Goal: Navigation & Orientation: Find specific page/section

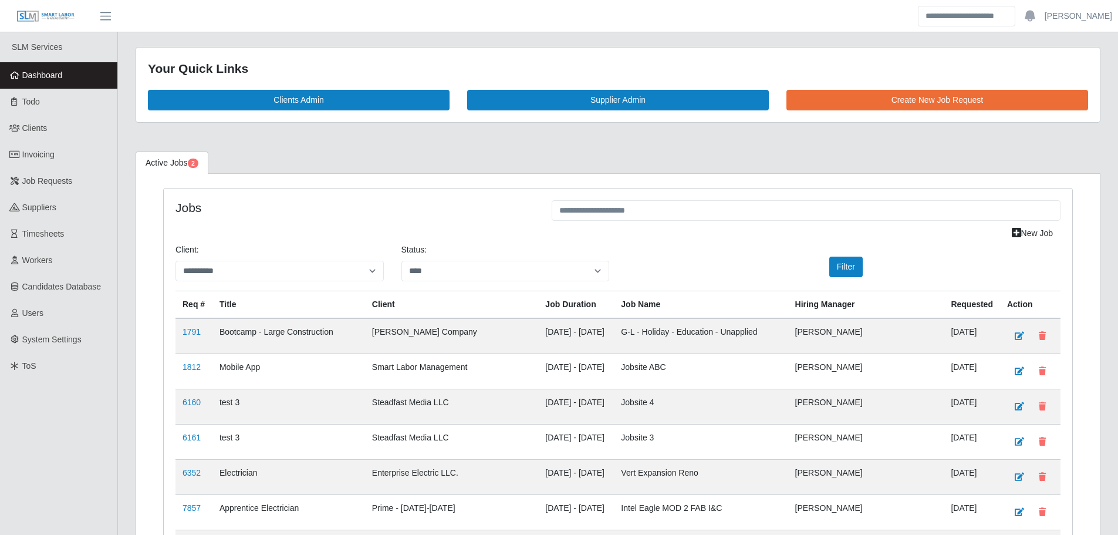
select select "****"
click at [63, 82] on link "Dashboard" at bounding box center [58, 75] width 117 height 26
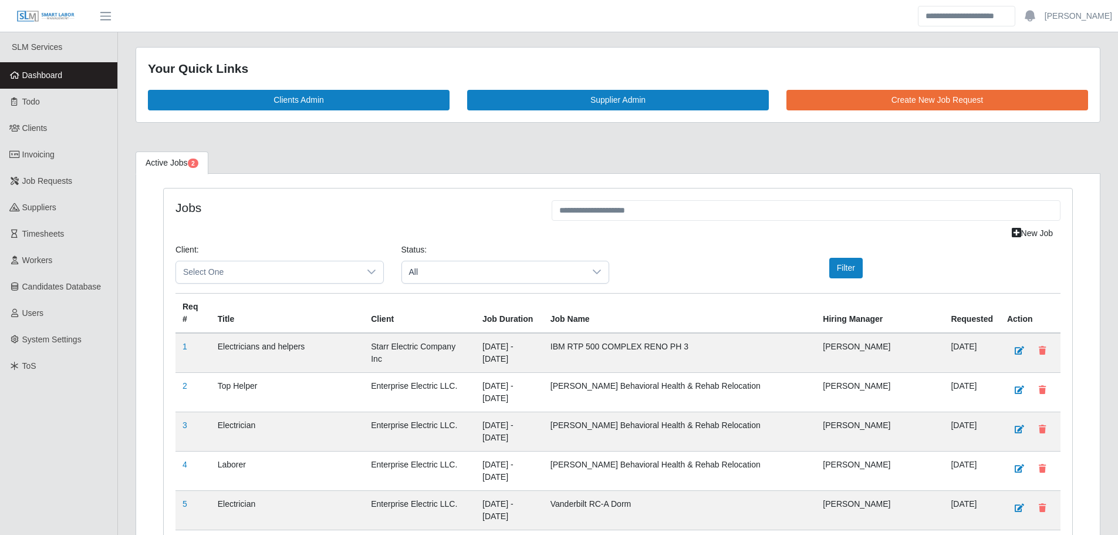
drag, startPoint x: 102, startPoint y: 74, endPoint x: 124, endPoint y: 80, distance: 23.2
click at [100, 75] on link "Dashboard" at bounding box center [58, 75] width 117 height 26
click at [69, 81] on link "Dashboard" at bounding box center [58, 75] width 117 height 26
click at [55, 78] on span "Dashboard" at bounding box center [42, 74] width 40 height 9
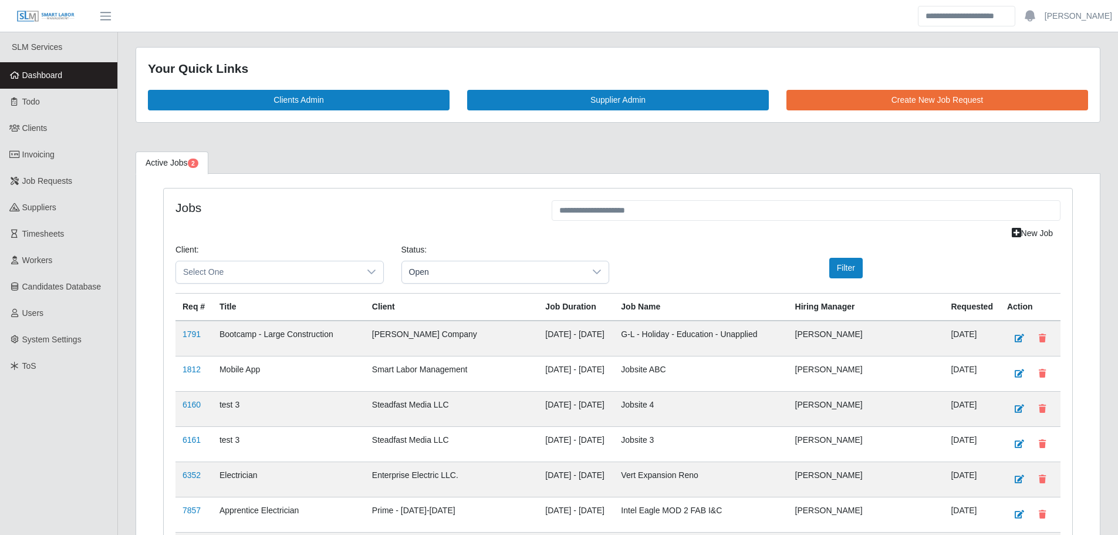
click at [56, 87] on link "Dashboard" at bounding box center [58, 75] width 117 height 26
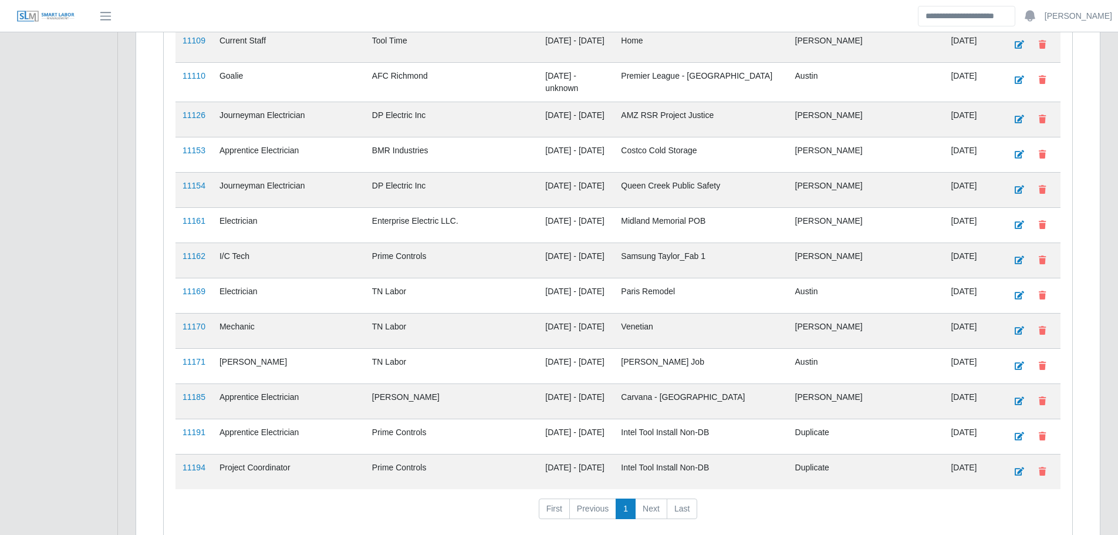
scroll to position [1405, 0]
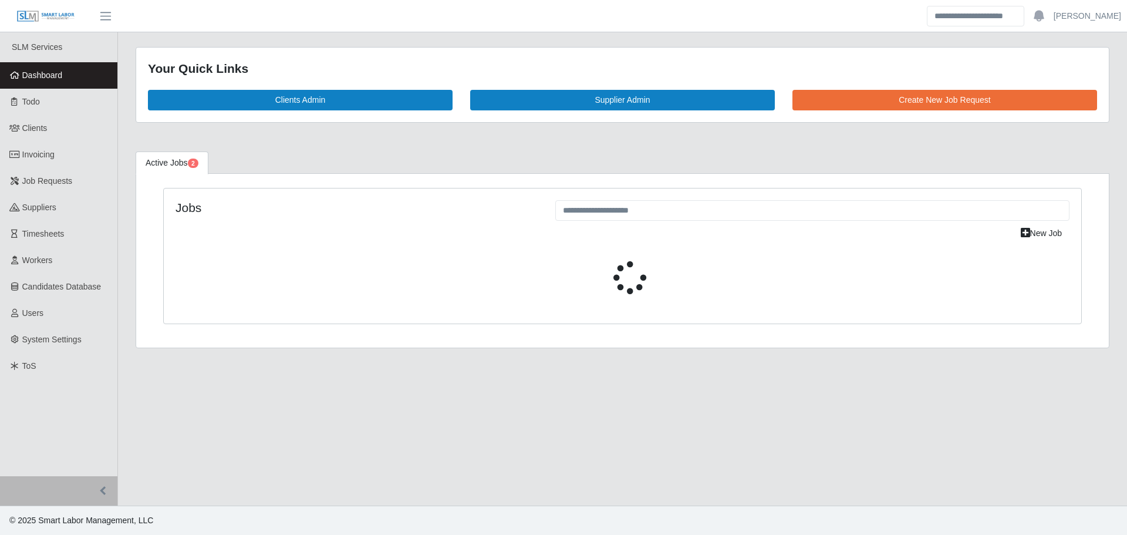
click at [39, 77] on span "Dashboard" at bounding box center [42, 74] width 40 height 9
